Goal: Task Accomplishment & Management: Manage account settings

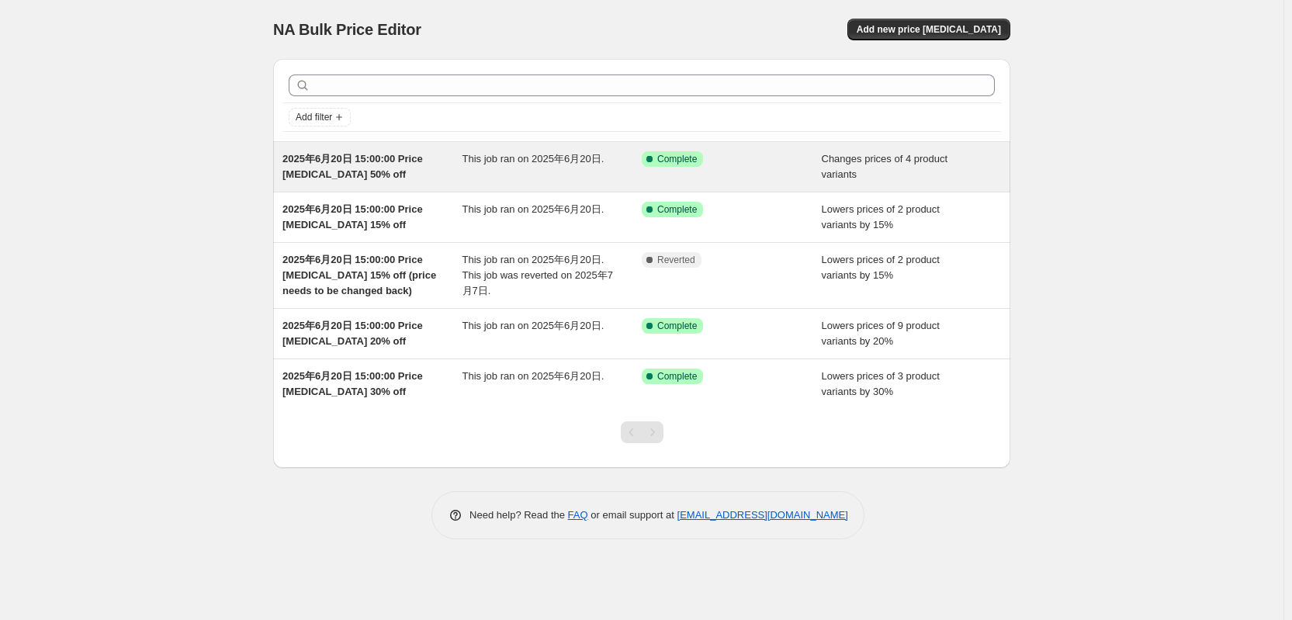
click at [347, 171] on span "2025年6月20日 15:00:00 Price [MEDICAL_DATA] 50% off" at bounding box center [352, 166] width 140 height 27
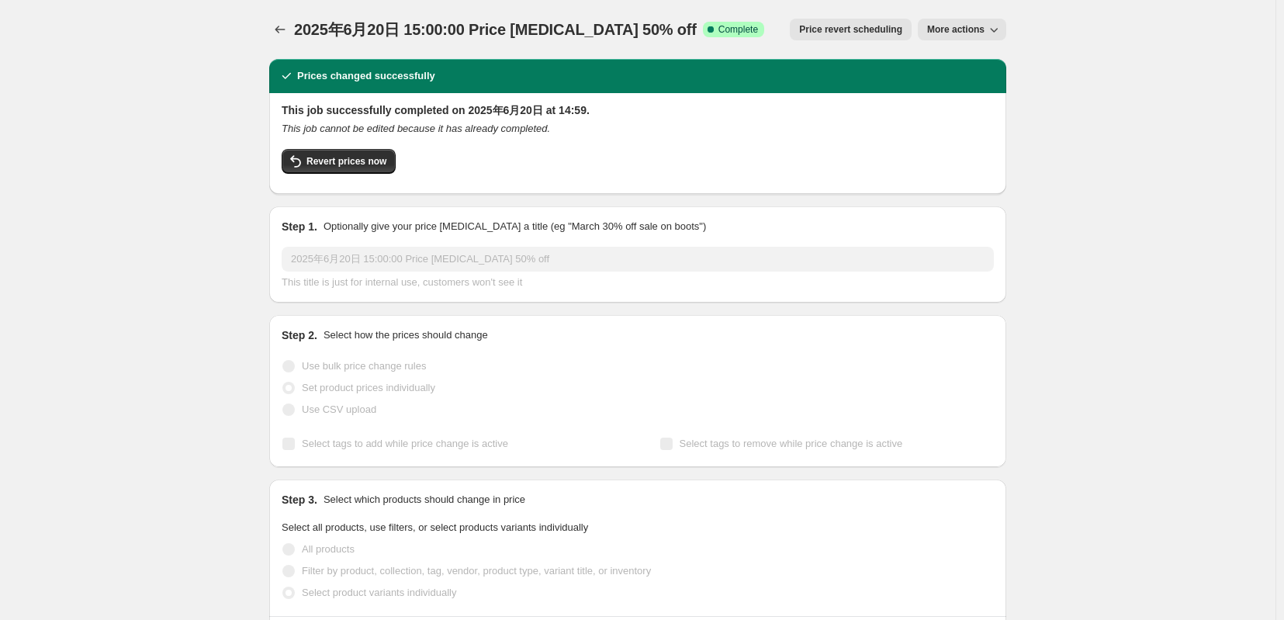
click at [985, 33] on span "More actions" at bounding box center [955, 29] width 57 height 12
click at [975, 120] on span "Delete job" at bounding box center [970, 117] width 46 height 12
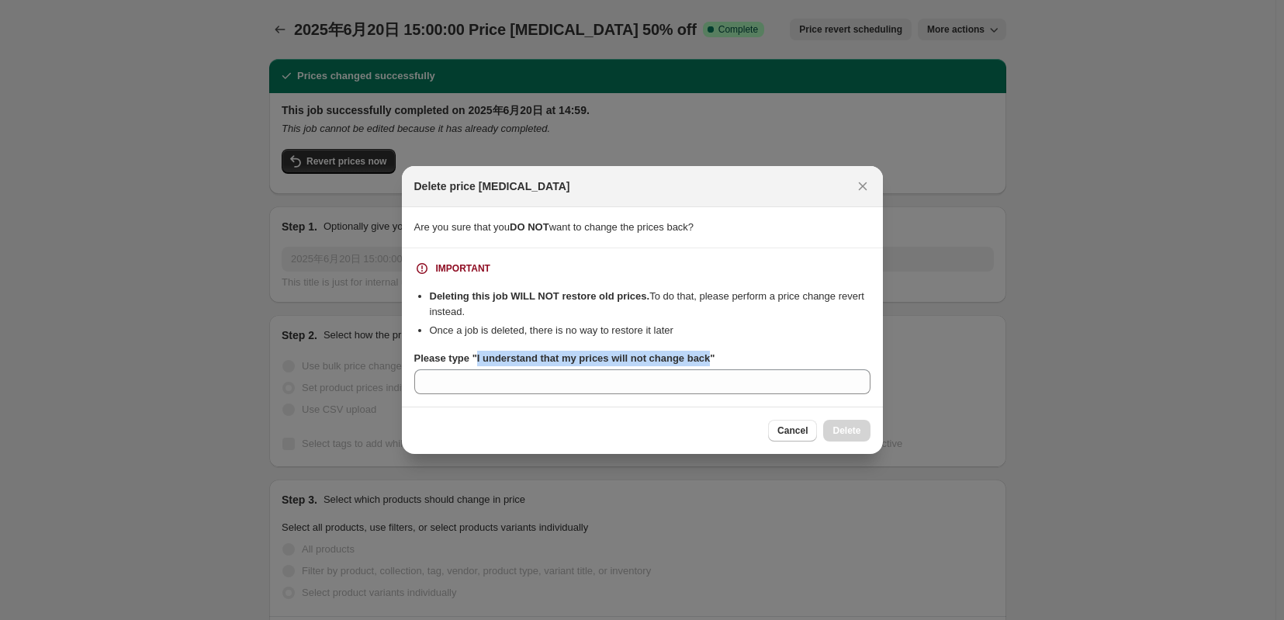
drag, startPoint x: 466, startPoint y: 359, endPoint x: 721, endPoint y: 360, distance: 254.5
click at [715, 360] on b "Please type "I understand that my prices will not change back"" at bounding box center [564, 358] width 301 height 12
copy b "I understand that my prices will not change back"
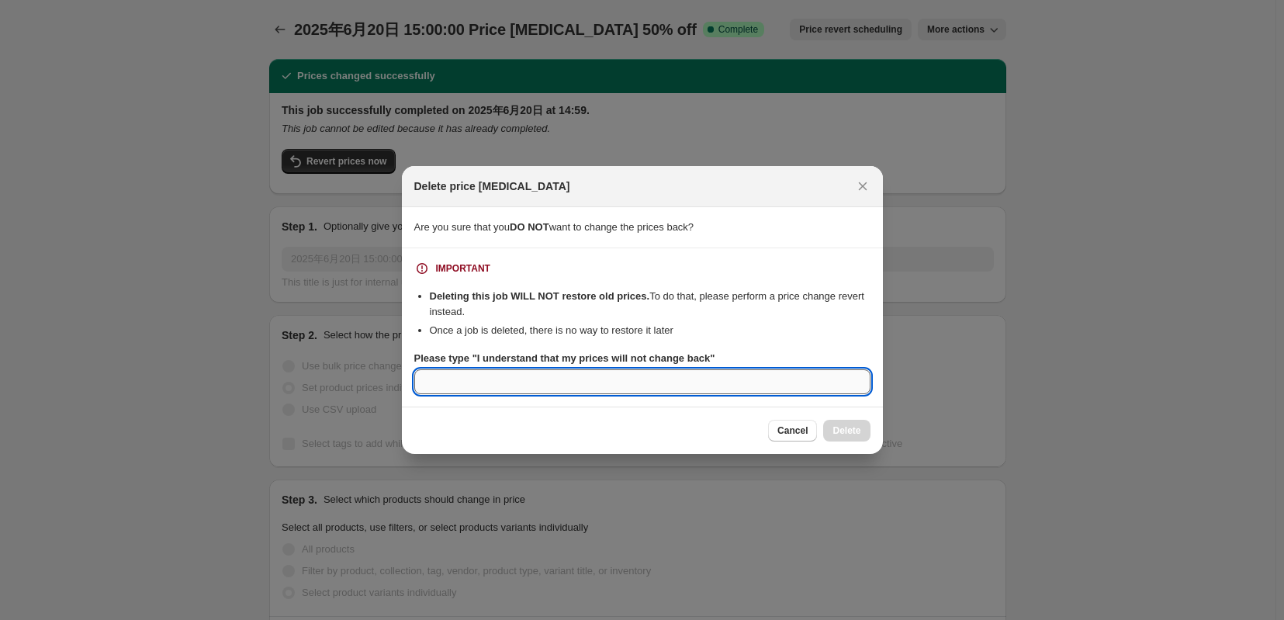
click at [474, 393] on input "Please type "I understand that my prices will not change back"" at bounding box center [642, 381] width 456 height 25
paste input "I understand that my prices will not change back"
type input "I understand that my prices will not change back"
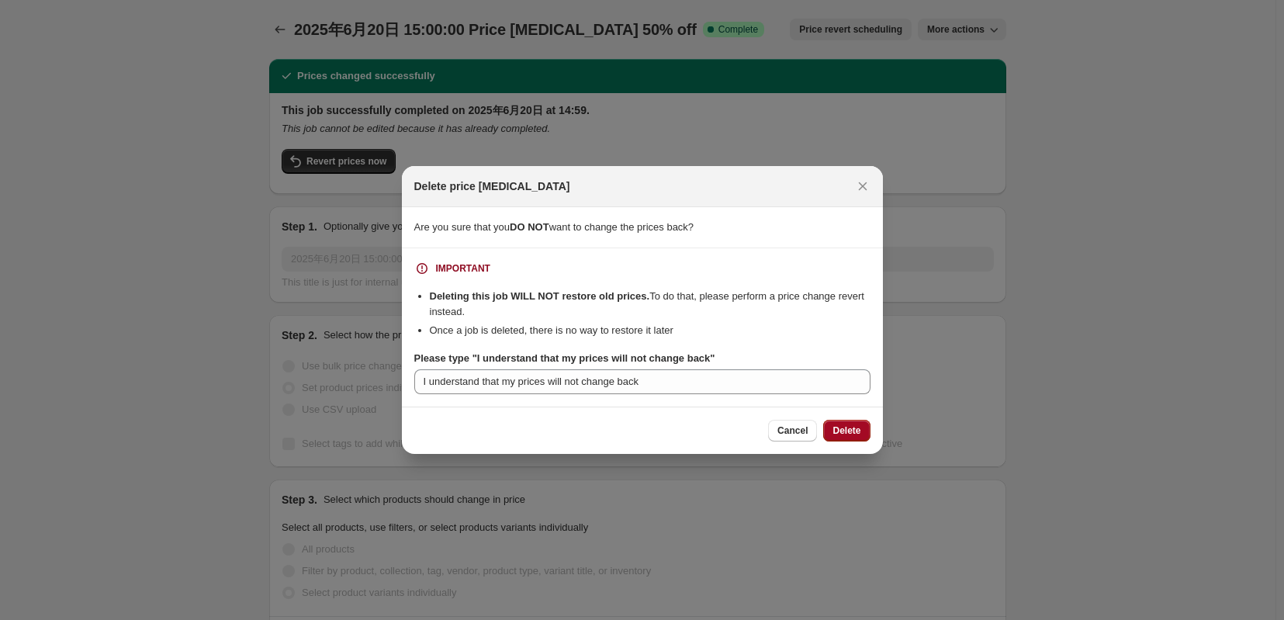
click at [850, 432] on span "Delete" at bounding box center [847, 430] width 28 height 12
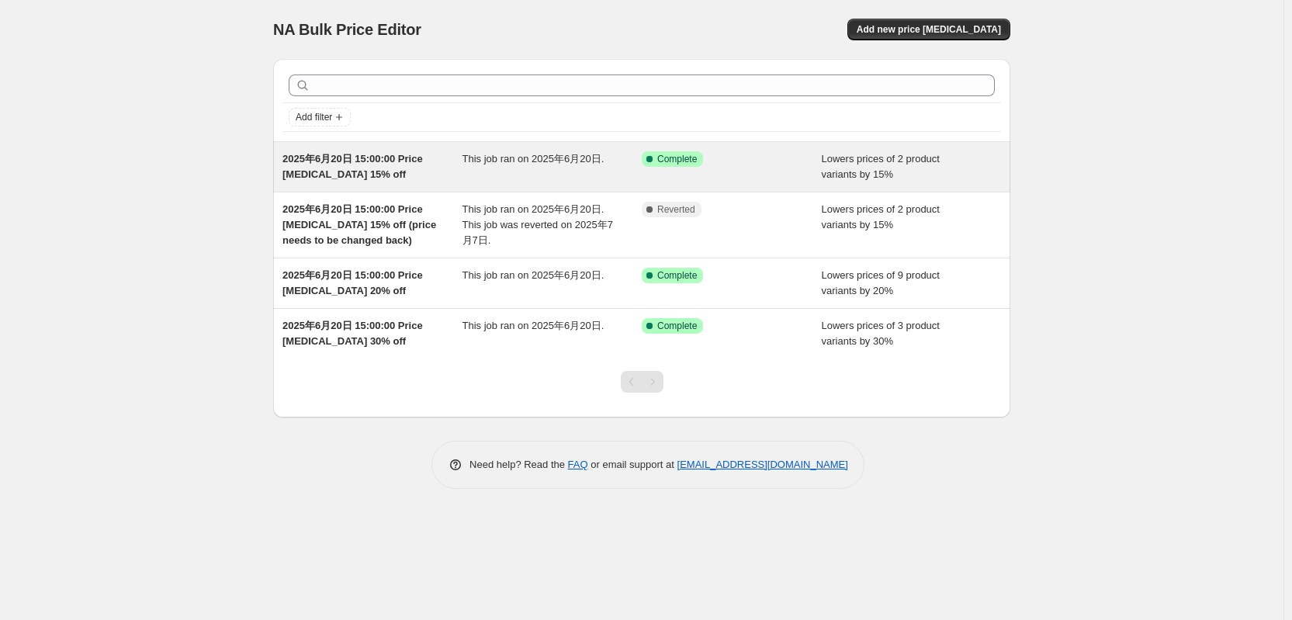
click at [369, 165] on span "2025年6月20日 15:00:00 Price [MEDICAL_DATA] 15% off" at bounding box center [352, 166] width 140 height 27
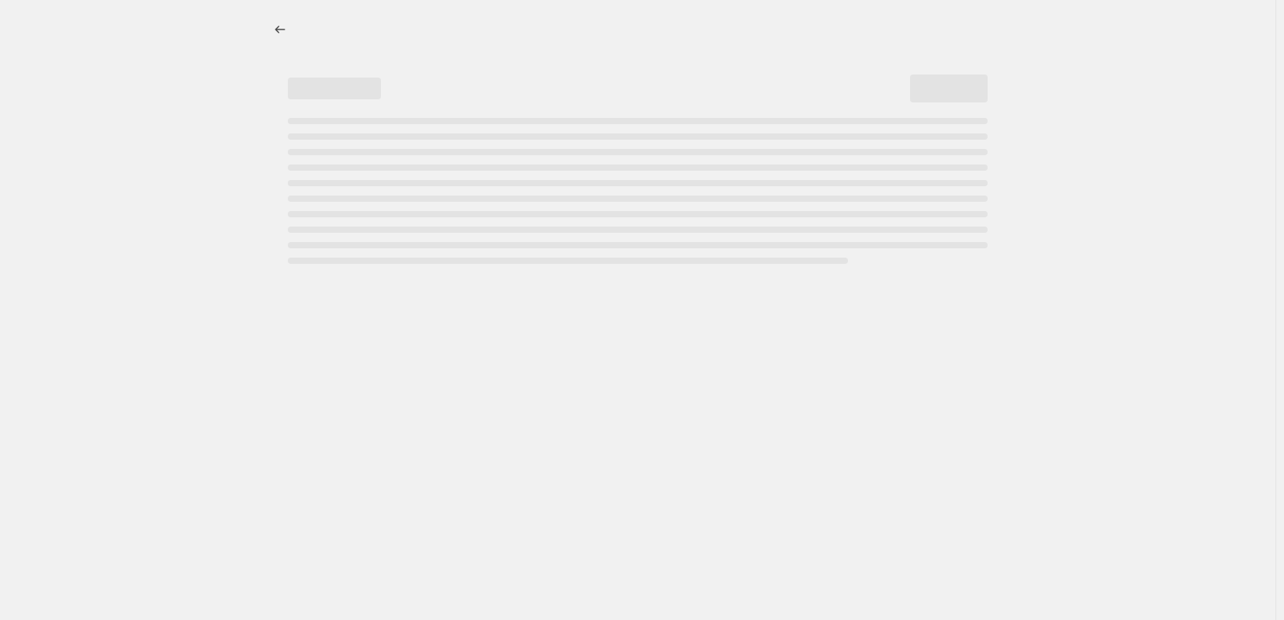
select select "percentage"
select select "tag"
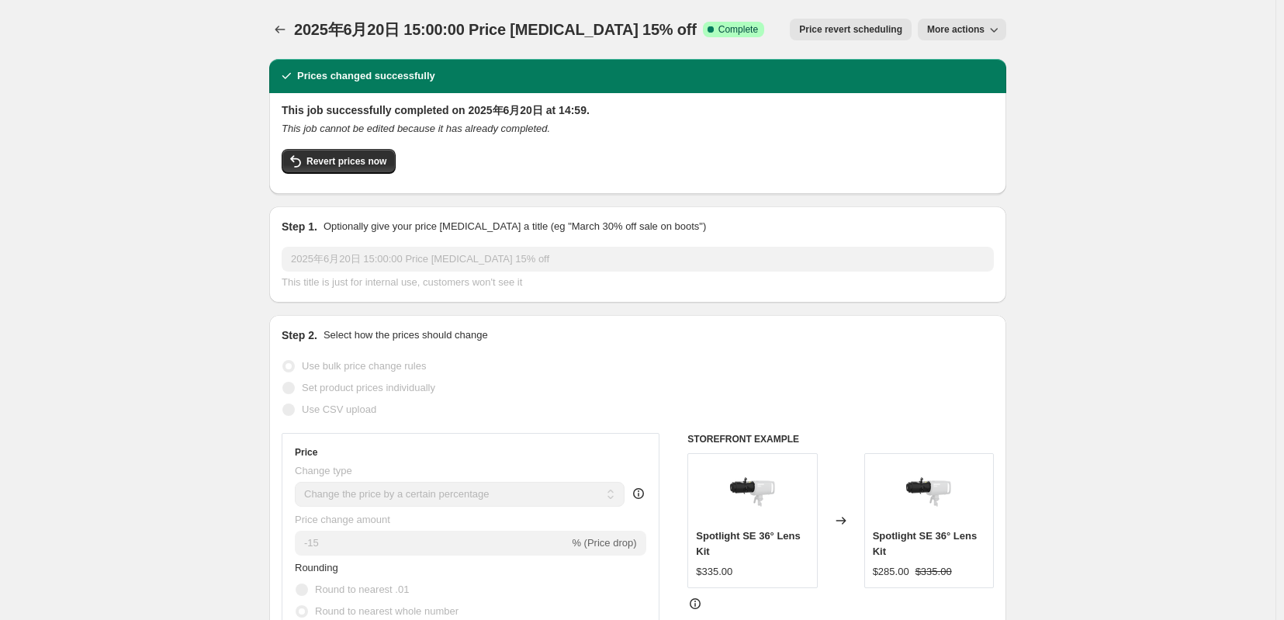
click at [985, 29] on span "More actions" at bounding box center [955, 29] width 57 height 12
click at [985, 120] on span "Delete job" at bounding box center [970, 117] width 46 height 12
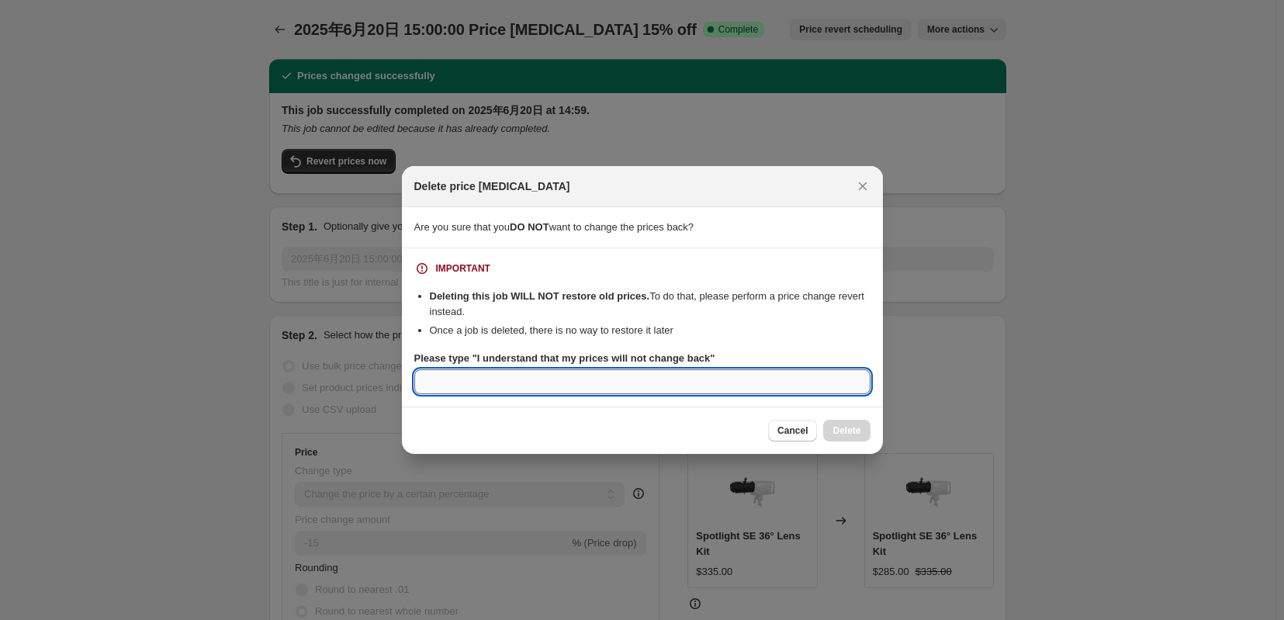
click at [479, 383] on input "Please type "I understand that my prices will not change back"" at bounding box center [642, 381] width 456 height 25
paste input "I understand that my prices will not change back"
type input "I understand that my prices will not change back"
click at [861, 432] on span "Delete" at bounding box center [847, 430] width 28 height 12
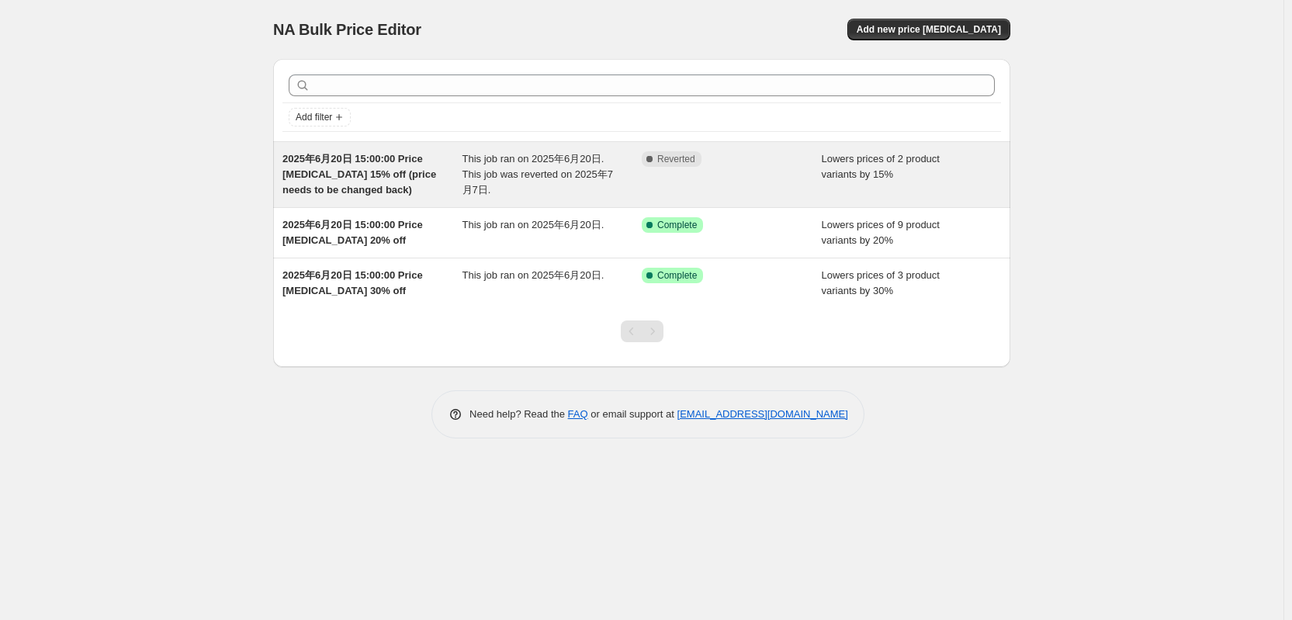
click at [365, 169] on span "2025年6月20日 15:00:00 Price [MEDICAL_DATA] 15% off (price needs to be changed bac…" at bounding box center [359, 174] width 154 height 43
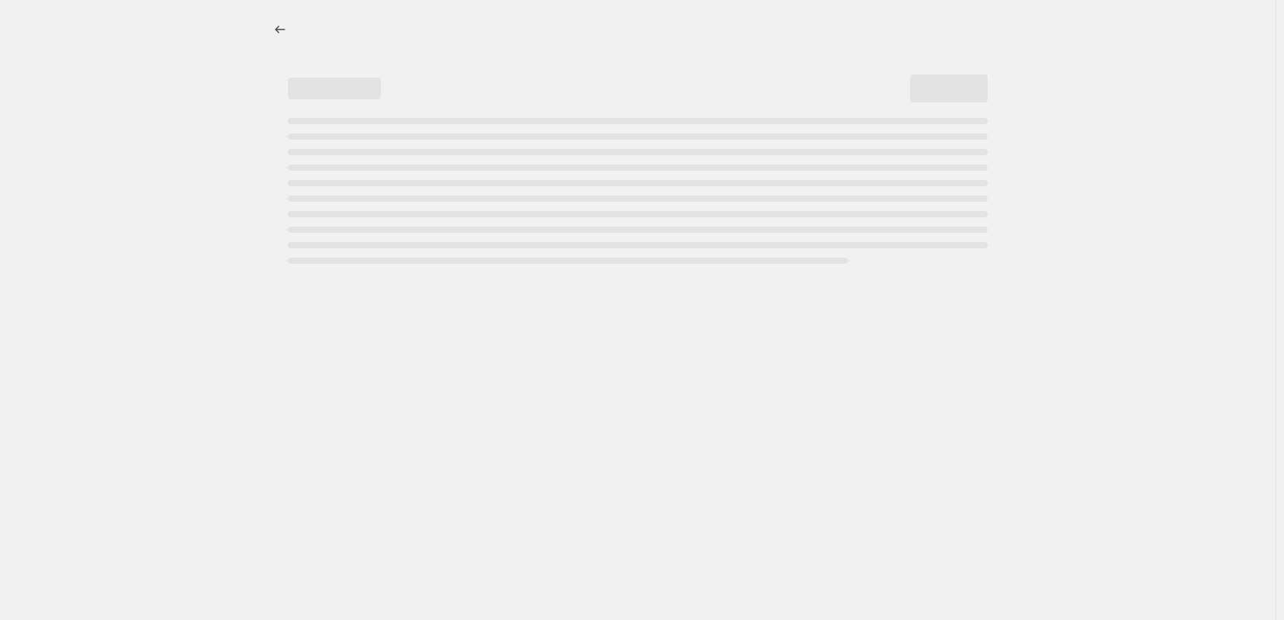
select select "percentage"
select select "tag"
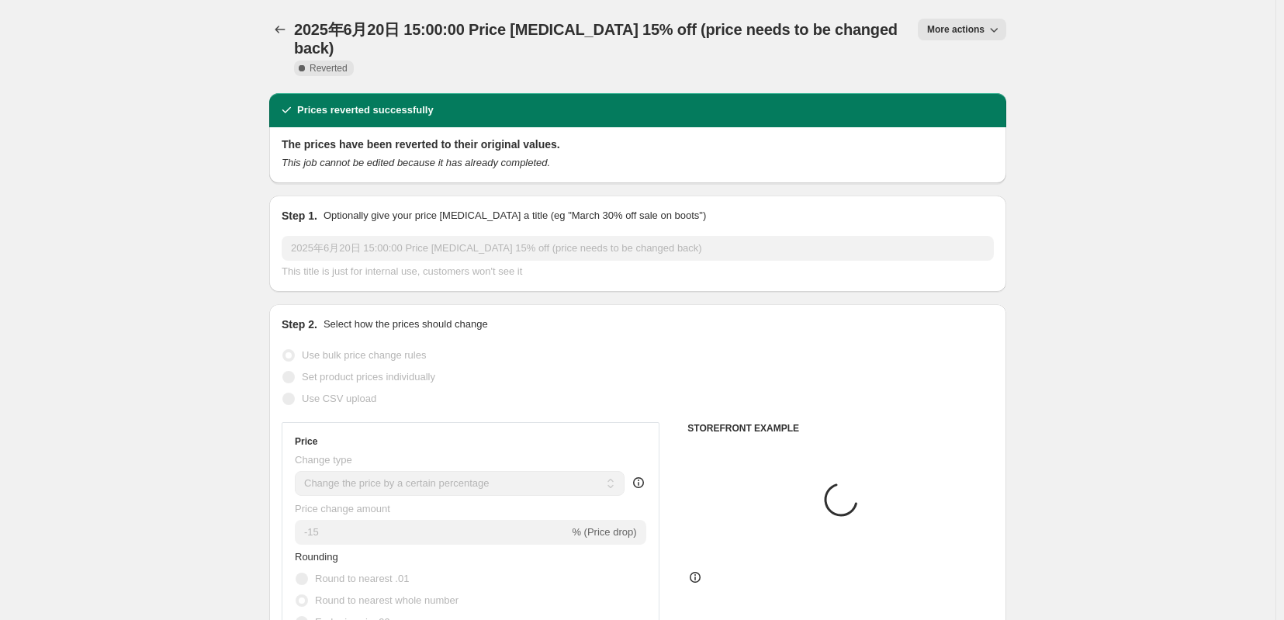
click at [980, 34] on span "More actions" at bounding box center [955, 29] width 57 height 12
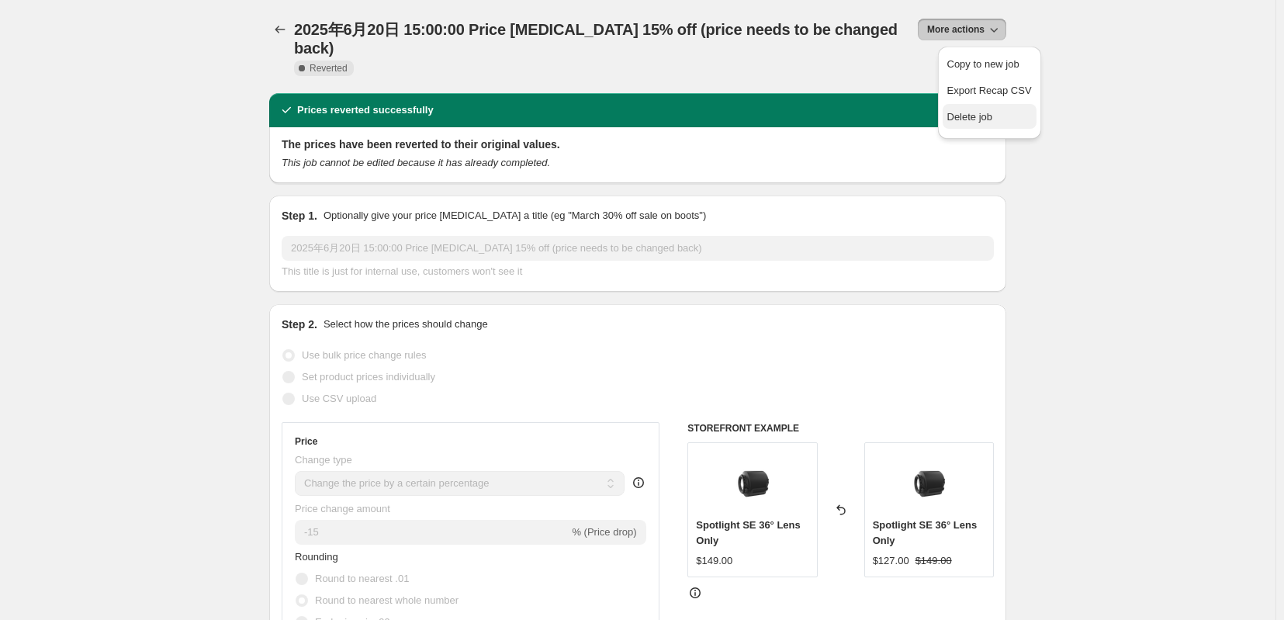
click at [977, 116] on span "Delete job" at bounding box center [970, 117] width 46 height 12
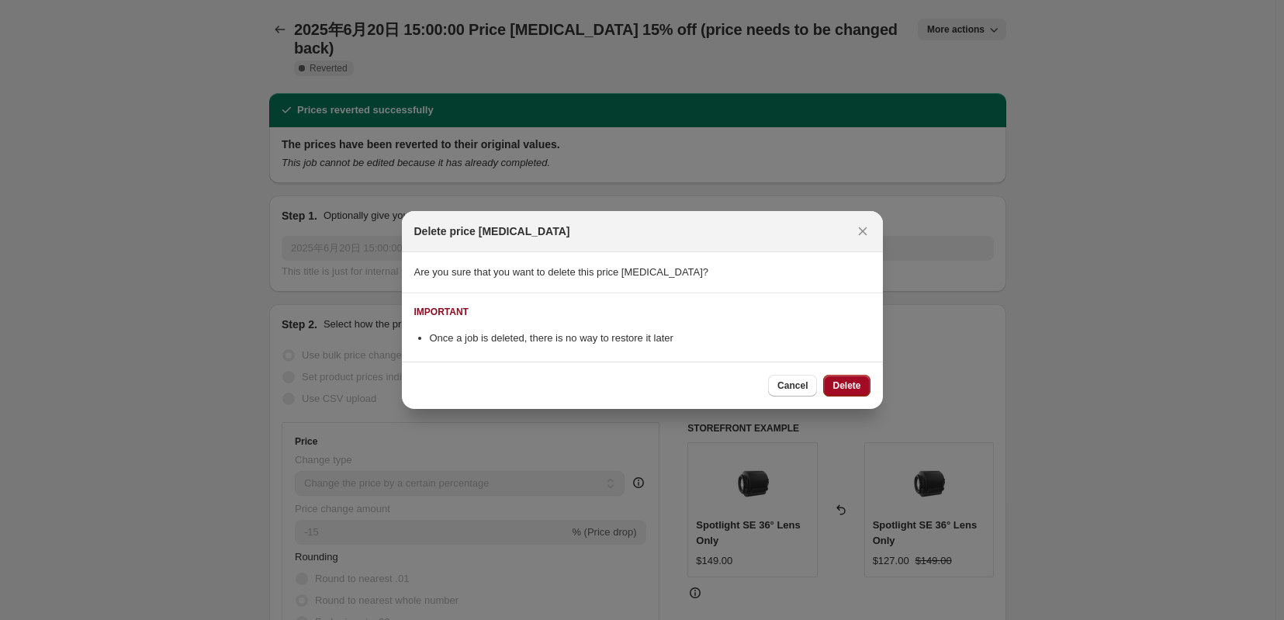
click at [852, 397] on button "Delete" at bounding box center [846, 386] width 47 height 22
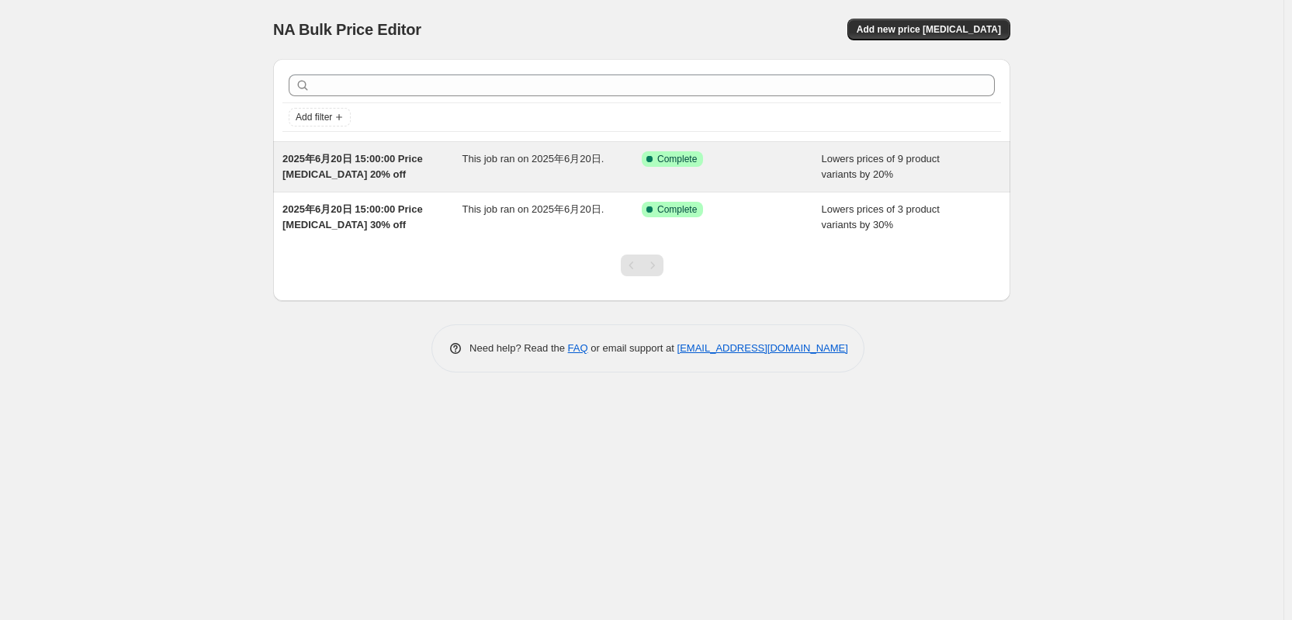
click at [337, 179] on span "2025年6月20日 15:00:00 Price [MEDICAL_DATA] 20% off" at bounding box center [352, 166] width 140 height 27
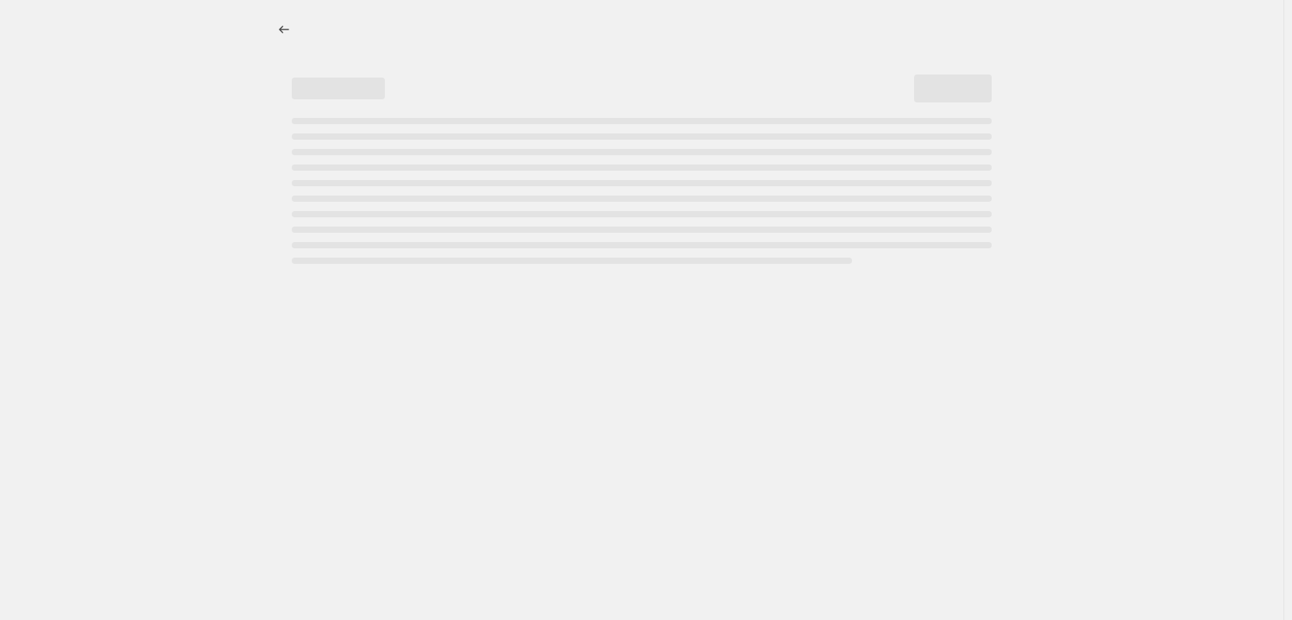
select select "percentage"
select select "tag"
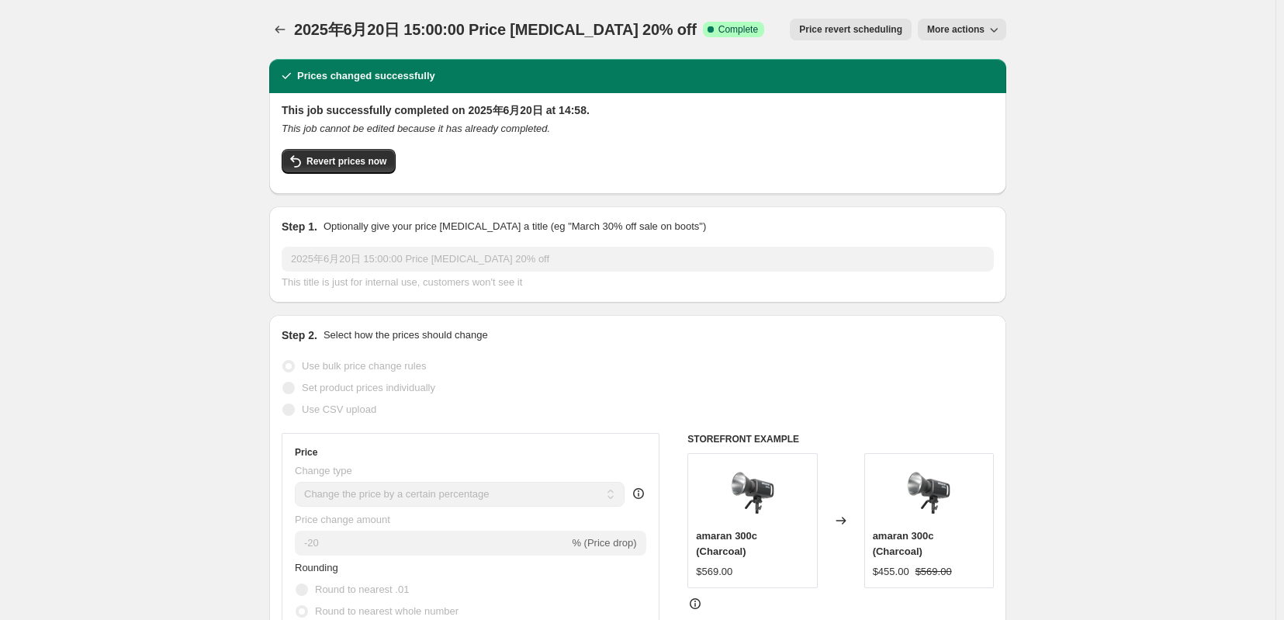
click at [982, 35] on span "More actions" at bounding box center [955, 29] width 57 height 12
click at [985, 121] on span "Delete job" at bounding box center [970, 117] width 46 height 12
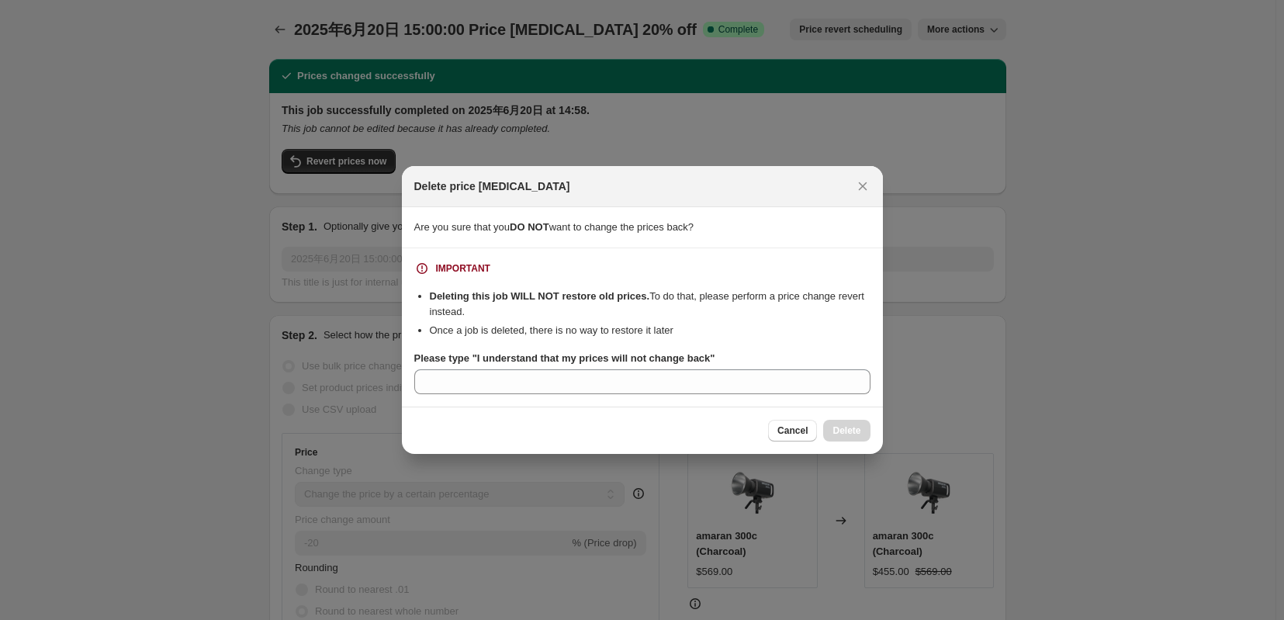
click at [509, 366] on label "Please type "I understand that my prices will not change back"" at bounding box center [564, 359] width 301 height 16
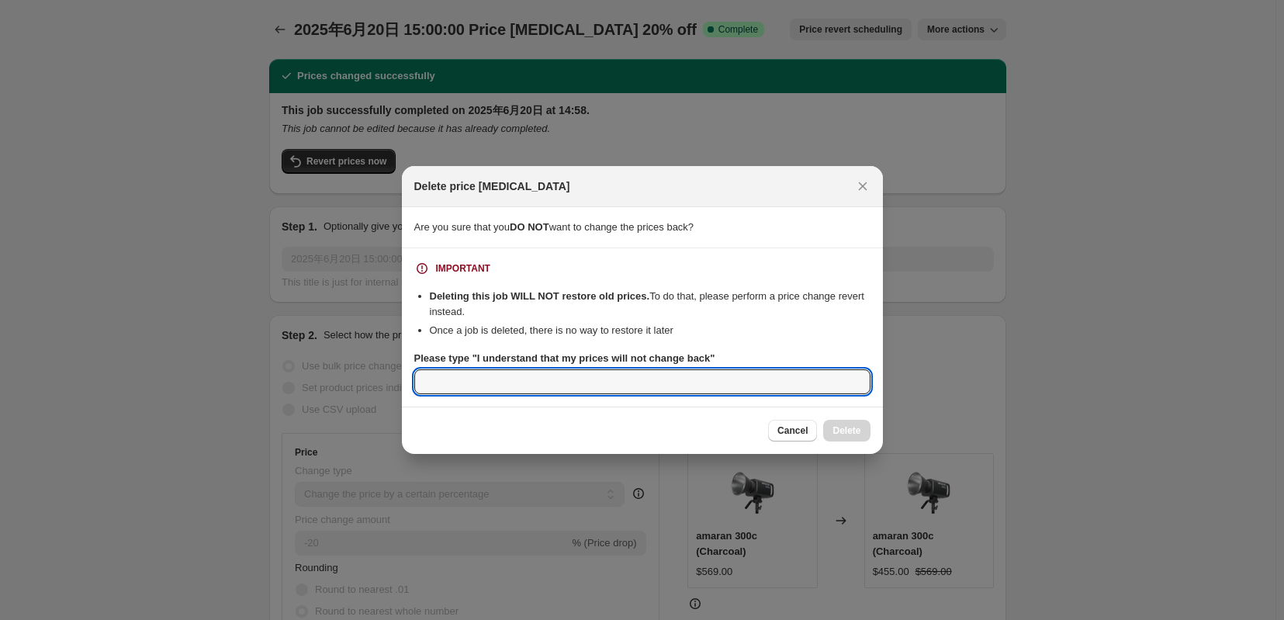
click at [509, 369] on input "Please type "I understand that my prices will not change back"" at bounding box center [642, 381] width 456 height 25
drag, startPoint x: 493, startPoint y: 386, endPoint x: 502, endPoint y: 392, distance: 10.8
click at [493, 386] on input "Please type "I understand that my prices will not change back"" at bounding box center [642, 381] width 456 height 25
paste input "I understand that my prices will not change back"
type input "I understand that my prices will not change back"
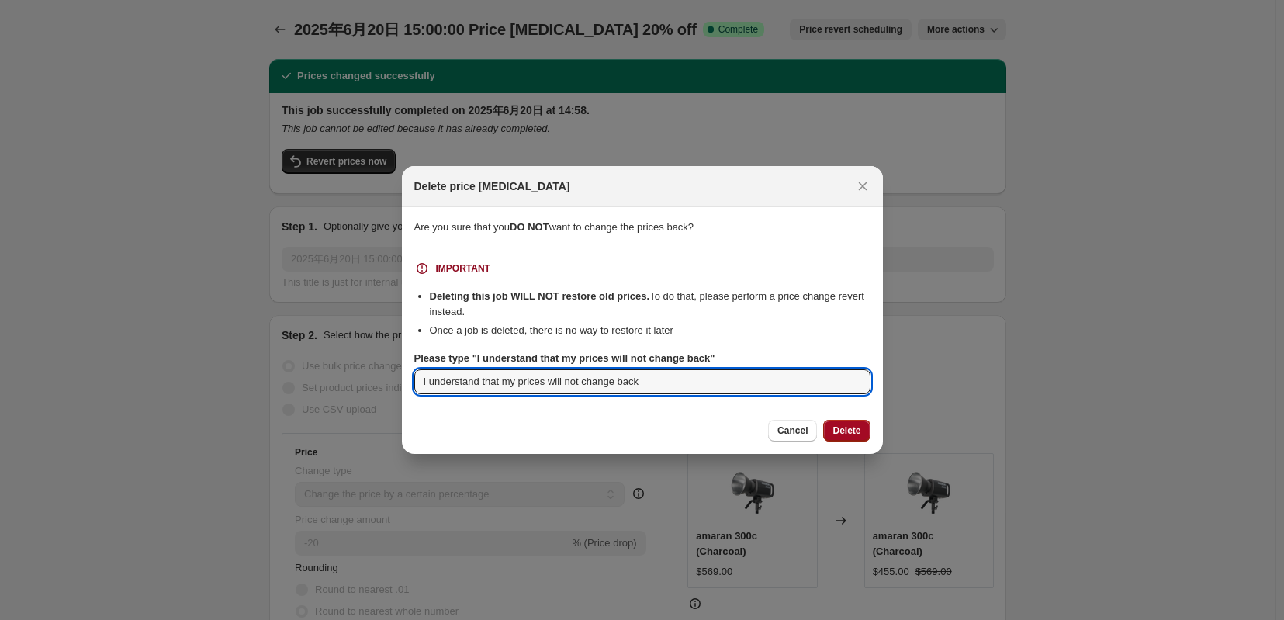
click at [854, 429] on button "Delete" at bounding box center [846, 431] width 47 height 22
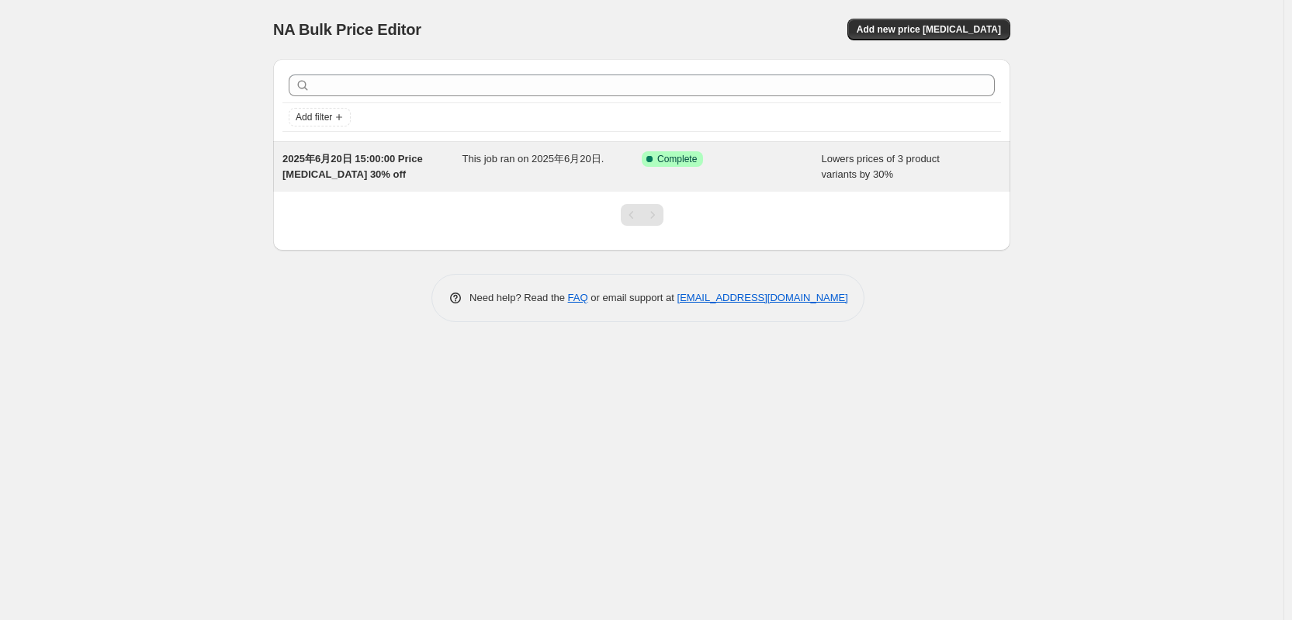
click at [336, 175] on div "2025年6月20日 15:00:00 Price [MEDICAL_DATA] 30% off" at bounding box center [372, 166] width 180 height 31
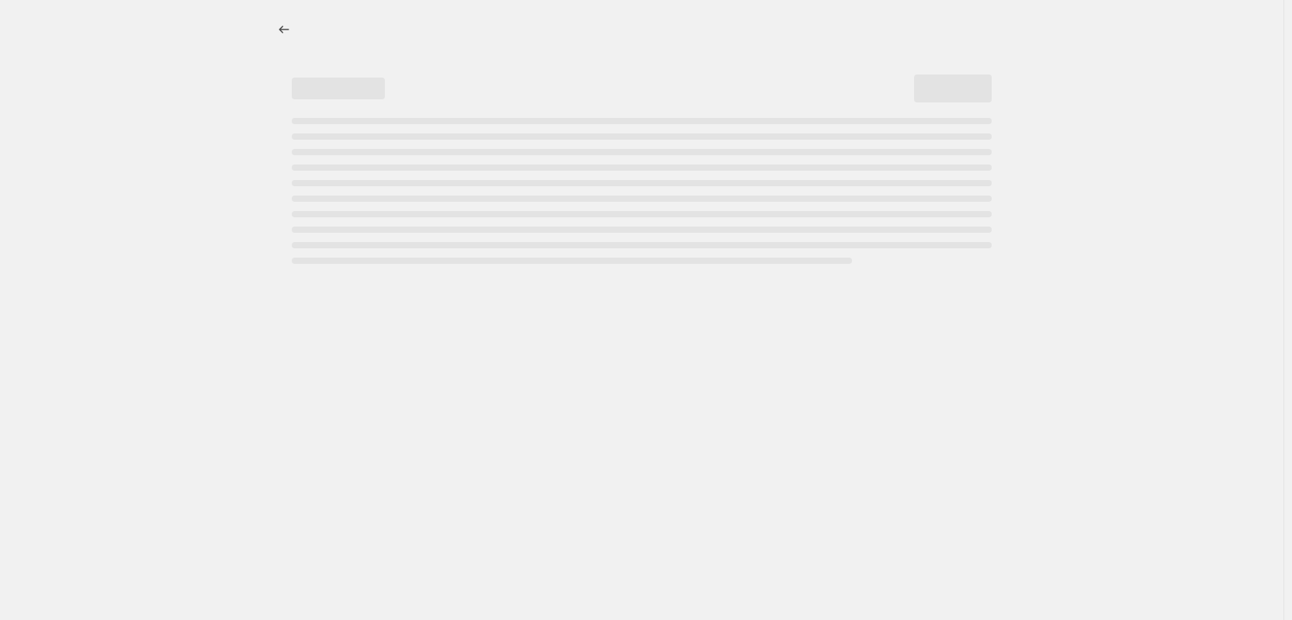
select select "percentage"
select select "tag"
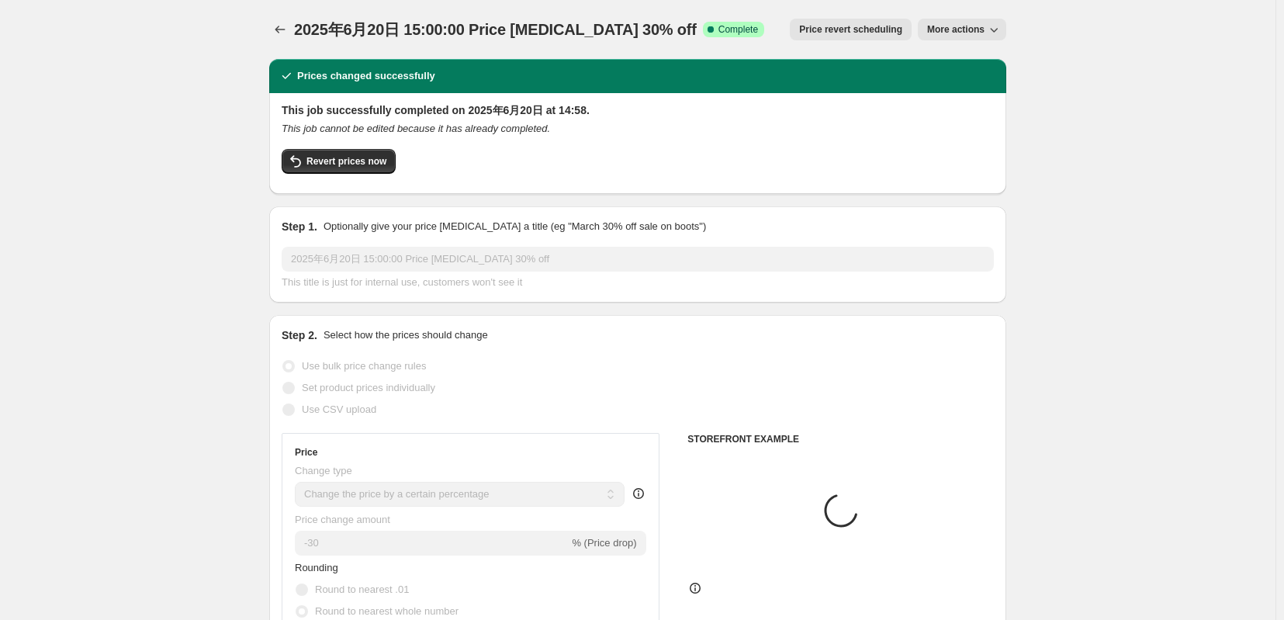
click at [978, 35] on span "More actions" at bounding box center [955, 29] width 57 height 12
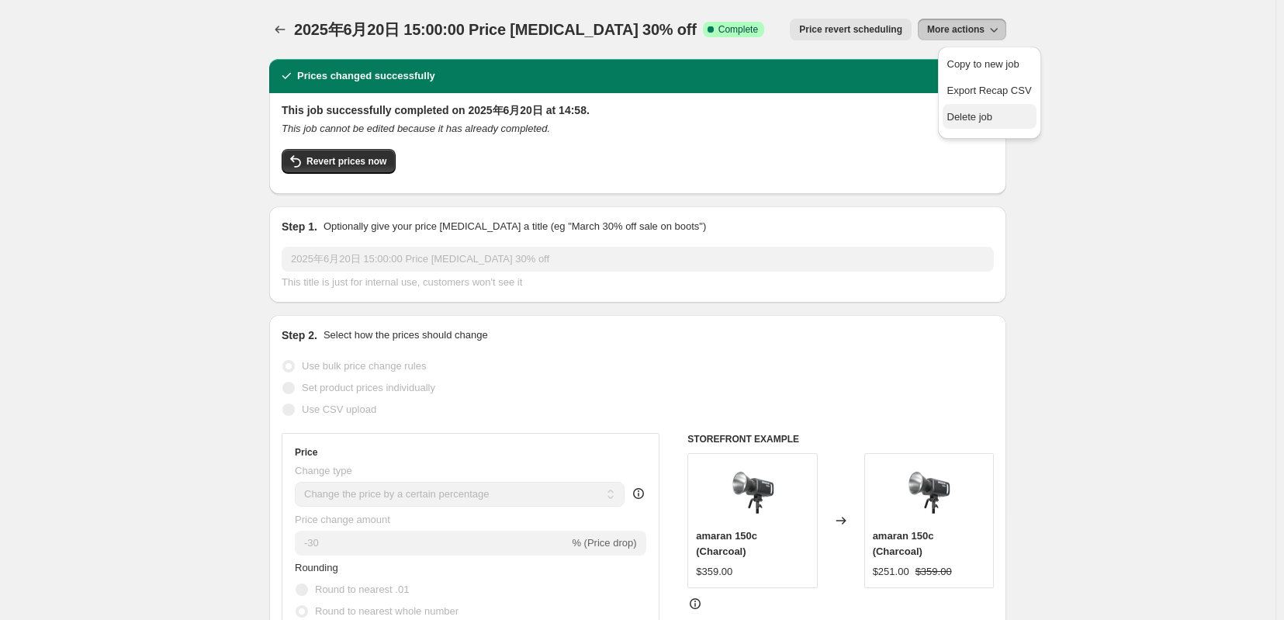
click at [989, 120] on span "Delete job" at bounding box center [970, 117] width 46 height 12
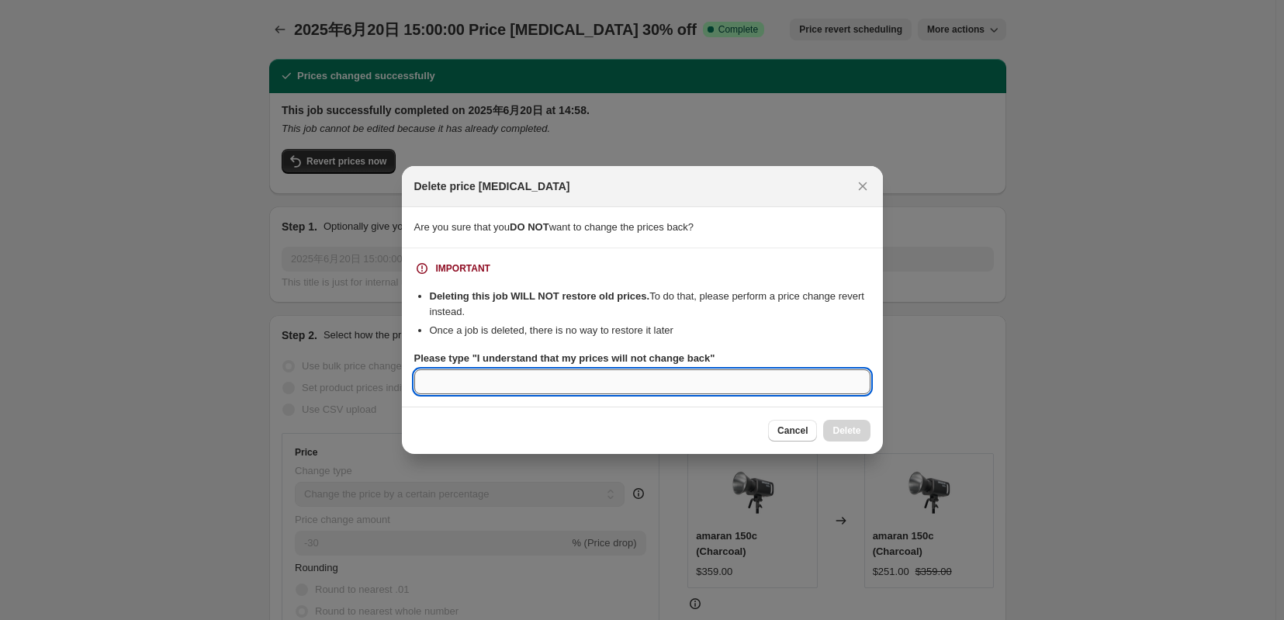
click at [727, 394] on input "Please type "I understand that my prices will not change back"" at bounding box center [642, 381] width 456 height 25
paste input "I understand that my prices will not change back"
type input "I understand that my prices will not change back"
drag, startPoint x: 870, startPoint y: 442, endPoint x: 824, endPoint y: 444, distance: 45.8
click at [861, 437] on span "Delete" at bounding box center [847, 430] width 28 height 12
